Goal: Task Accomplishment & Management: Manage account settings

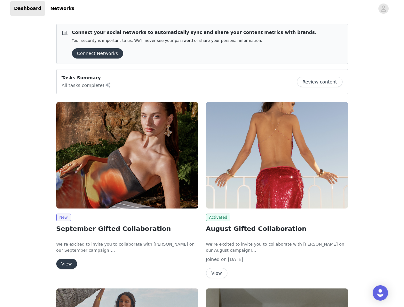
click at [202, 153] on div "Activated August Gifted Collaboration We’re excited to invite you to collaborat…" at bounding box center [277, 191] width 150 height 186
click at [202, 9] on div at bounding box center [226, 8] width 296 height 14
click at [383, 9] on icon "avatar" at bounding box center [383, 9] width 6 height 10
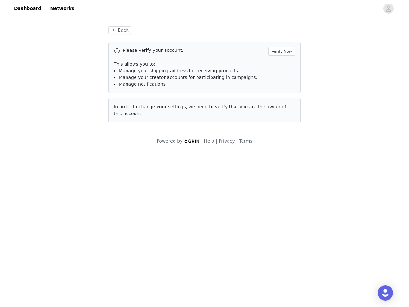
click at [322, 82] on div "Back Please verify your account. Verify Now This allows you to: Manage your shi…" at bounding box center [204, 86] width 409 height 134
click at [127, 155] on body "Dashboard Networks Back Please verify your account. Verify Now This allows you …" at bounding box center [204, 153] width 409 height 307
click at [63, 217] on body "Dashboard Networks Back Please verify your account. Verify Now This allows you …" at bounding box center [204, 153] width 409 height 307
click at [66, 264] on body "Dashboard Networks Back Please verify your account. Verify Now This allows you …" at bounding box center [204, 153] width 409 height 307
click at [277, 155] on body "Dashboard Networks Back Please verify your account. Verify Now This allows you …" at bounding box center [204, 153] width 409 height 307
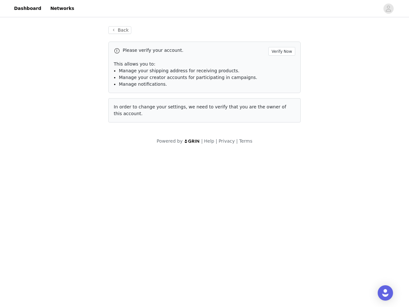
click at [217, 217] on body "Dashboard Networks Back Please verify your account. Verify Now This allows you …" at bounding box center [204, 153] width 409 height 307
